Goal: Information Seeking & Learning: Learn about a topic

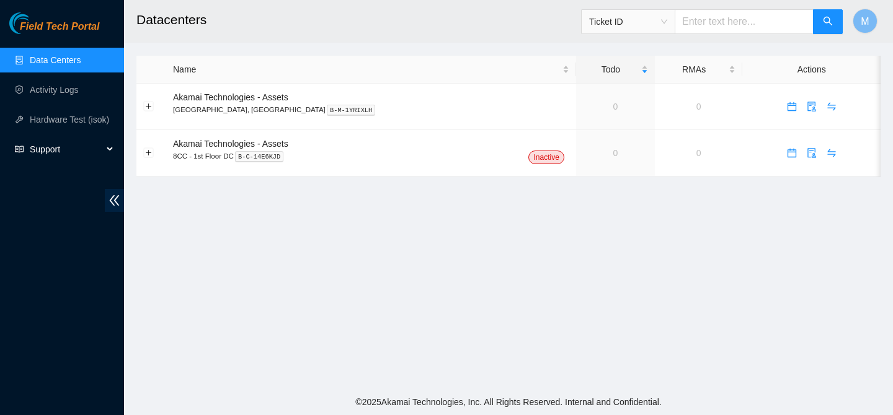
click at [112, 149] on div "Support" at bounding box center [62, 149] width 124 height 25
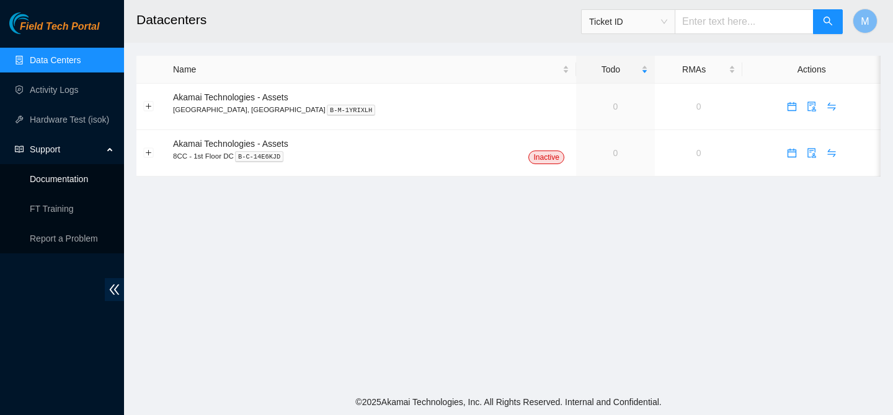
click at [79, 184] on link "Documentation" at bounding box center [59, 179] width 58 height 10
